Goal: Find specific page/section: Find specific page/section

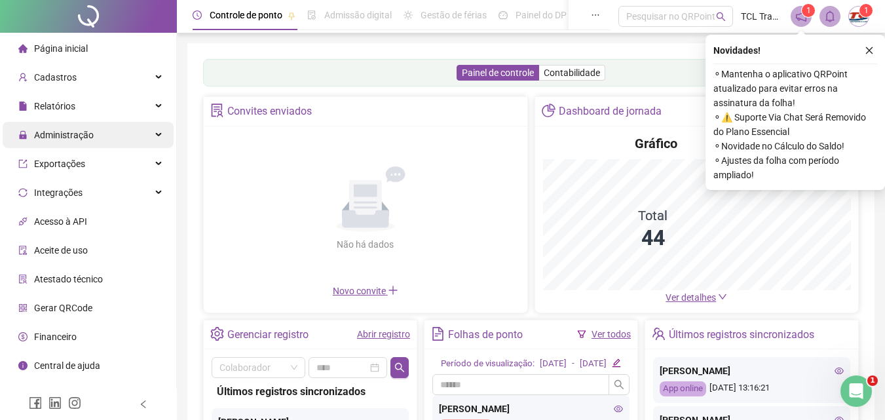
click at [870, 51] on icon "close" at bounding box center [869, 50] width 7 height 7
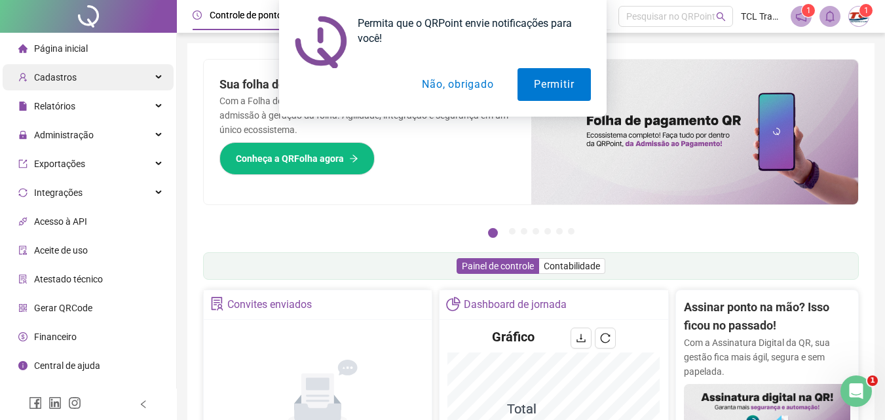
click at [81, 79] on div "Permita que o QRPoint envie notificações para você! Permitir Não, obrigado" at bounding box center [442, 58] width 885 height 117
click at [453, 84] on button "Não, obrigado" at bounding box center [457, 84] width 104 height 33
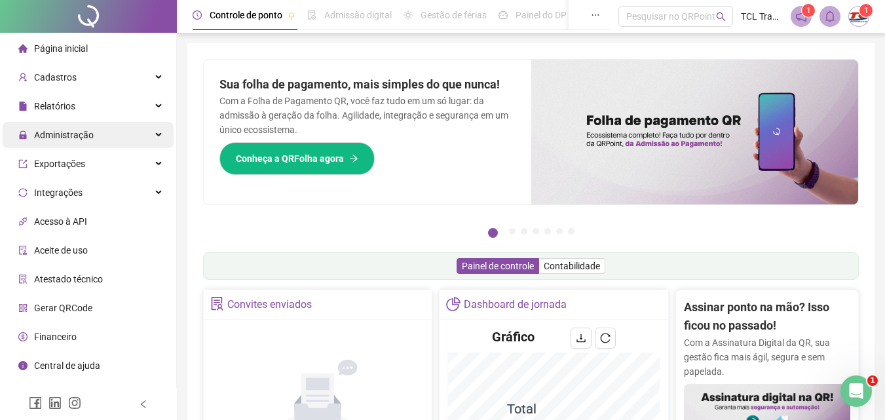
click at [102, 136] on div "Administração" at bounding box center [88, 135] width 171 height 26
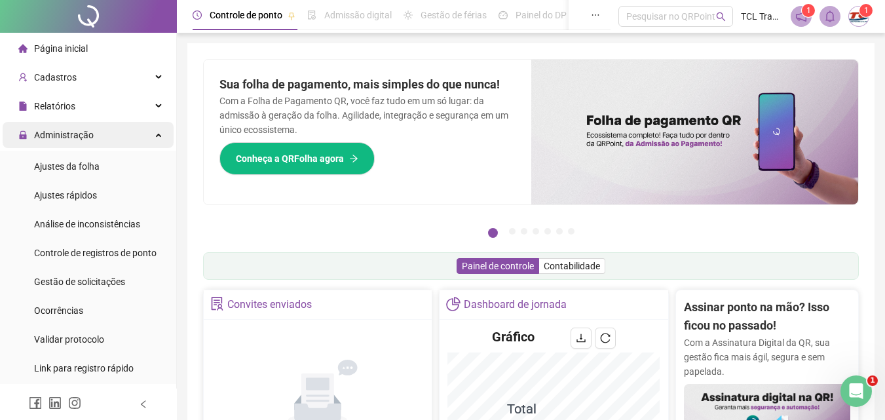
click at [102, 136] on div "Administração" at bounding box center [88, 135] width 171 height 26
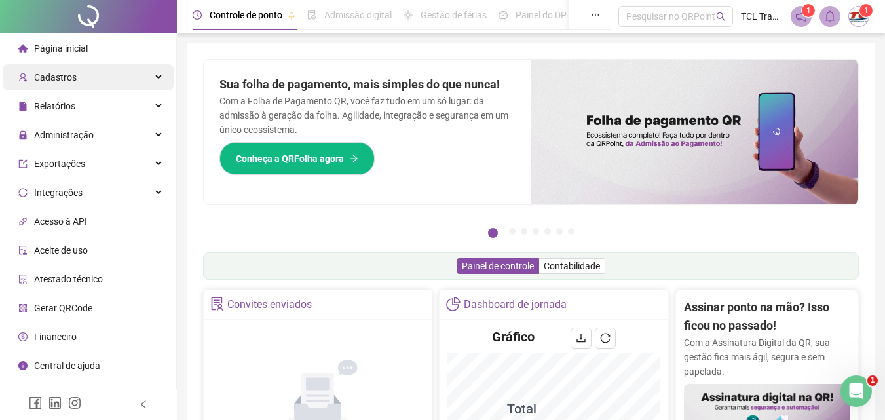
click at [96, 81] on div "Cadastros" at bounding box center [88, 77] width 171 height 26
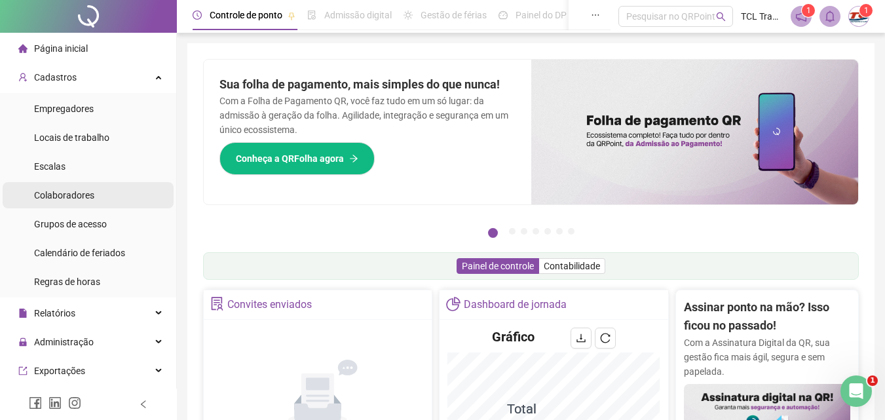
click at [70, 196] on span "Colaboradores" at bounding box center [64, 195] width 60 height 10
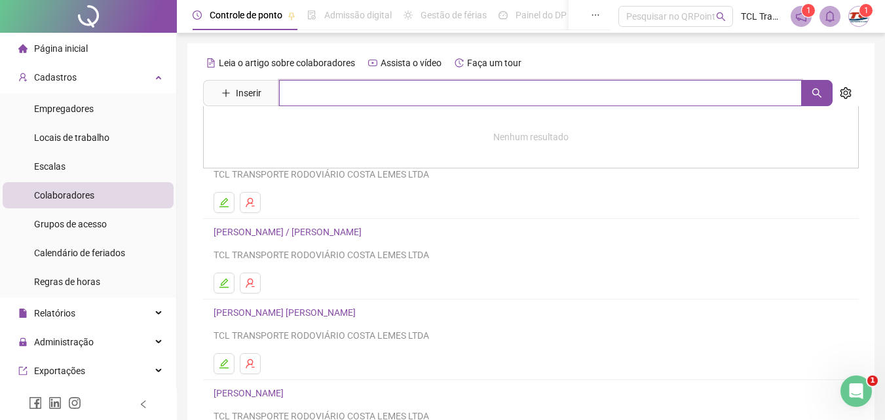
click at [292, 97] on input "text" at bounding box center [540, 93] width 523 height 26
type input "**********"
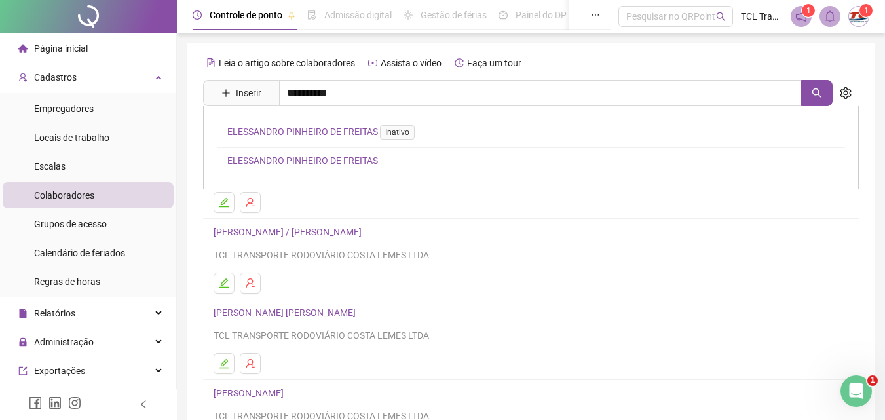
click at [288, 159] on link "ELESSANDRO PINHEIRO DE FREITAS" at bounding box center [302, 160] width 151 height 10
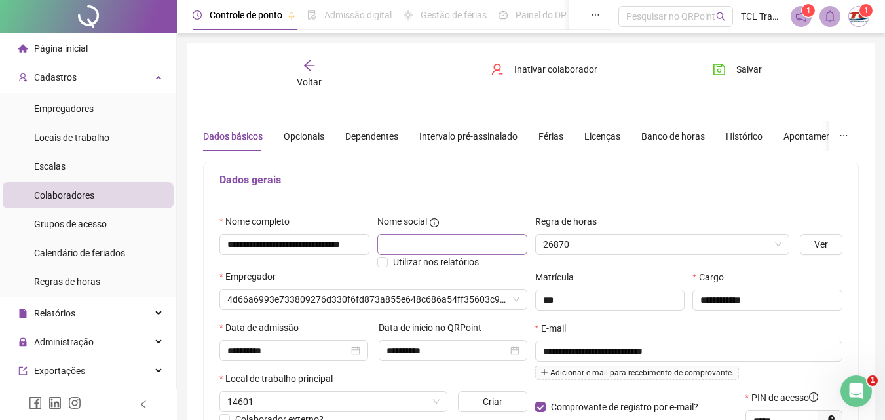
type input "**********"
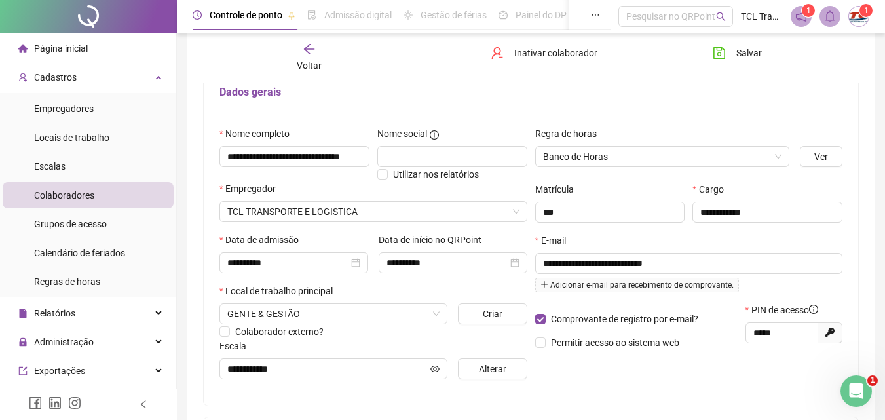
scroll to position [86, 0]
